Goal: Book appointment/travel/reservation: Book appointment/travel/reservation

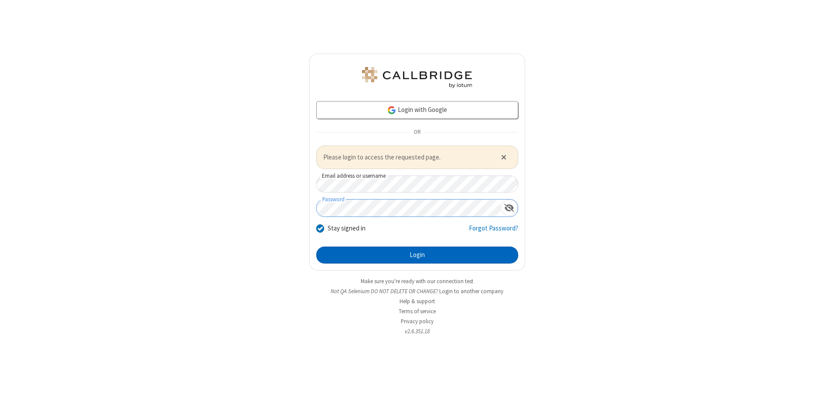
click at [417, 255] on button "Login" at bounding box center [417, 255] width 202 height 17
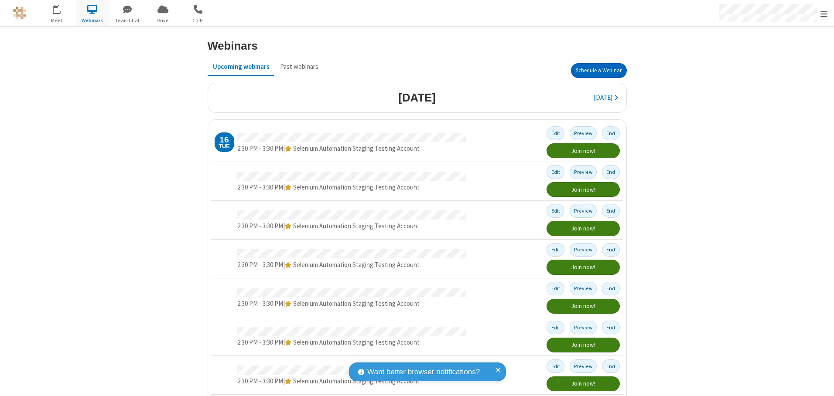
click at [595, 71] on button "Schedule a Webinar" at bounding box center [599, 70] width 56 height 15
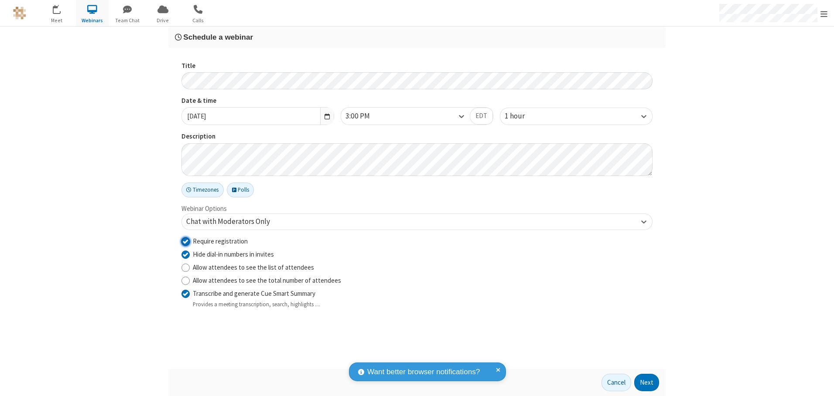
click at [185, 241] on input "Require registration" at bounding box center [185, 241] width 8 height 9
checkbox input "false"
click at [647, 383] on button "Next" at bounding box center [646, 382] width 25 height 17
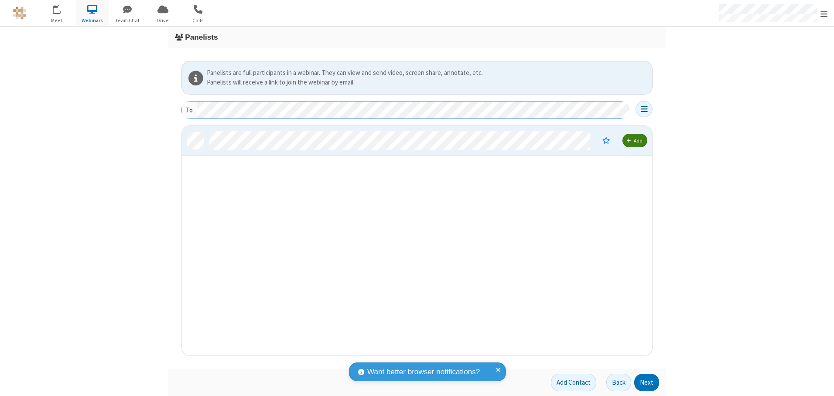
scroll to position [223, 464]
click at [647, 383] on button "Next" at bounding box center [646, 382] width 25 height 17
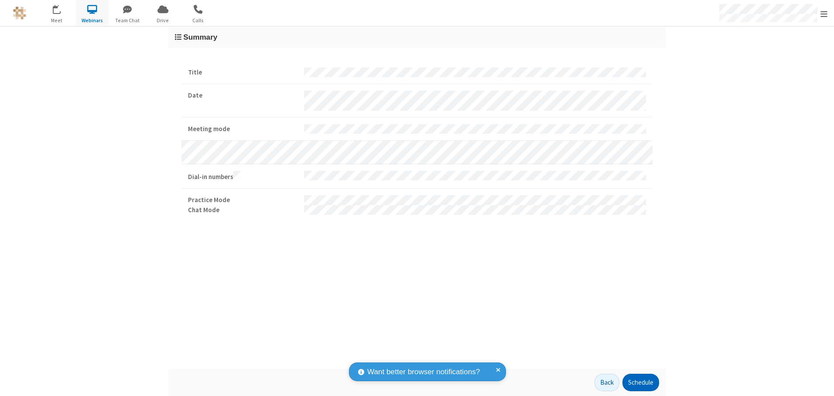
click at [640, 383] on button "Schedule" at bounding box center [640, 382] width 37 height 17
